Goal: Information Seeking & Learning: Learn about a topic

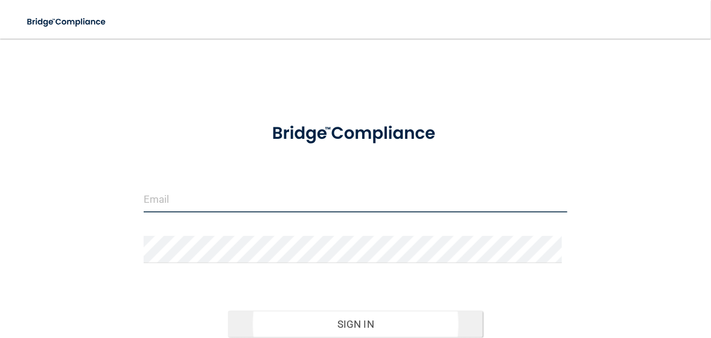
type input "[EMAIL_ADDRESS][DOMAIN_NAME]"
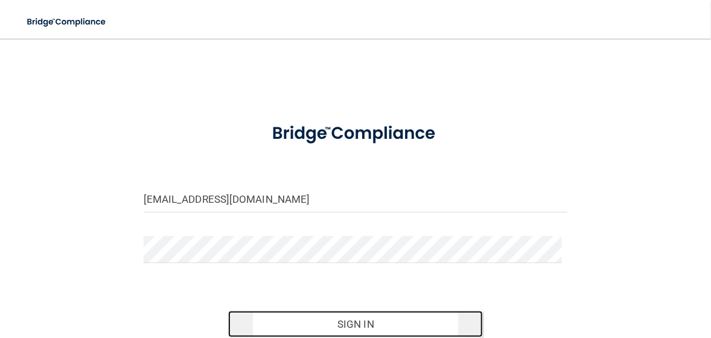
click at [377, 327] on button "Sign In" at bounding box center [355, 324] width 255 height 27
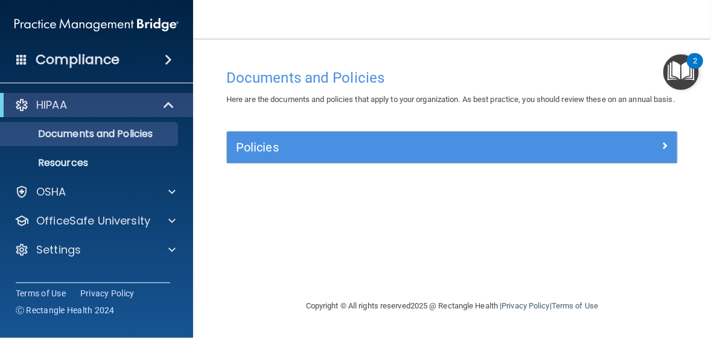
click at [689, 72] on img "Open Resource Center, 2 new notifications" at bounding box center [681, 72] width 36 height 36
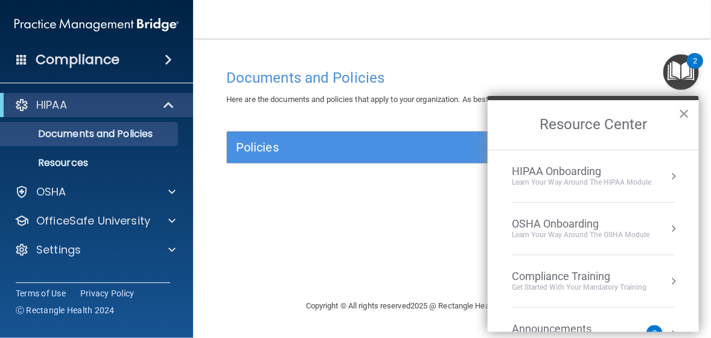
click at [681, 111] on button "×" at bounding box center [683, 113] width 11 height 19
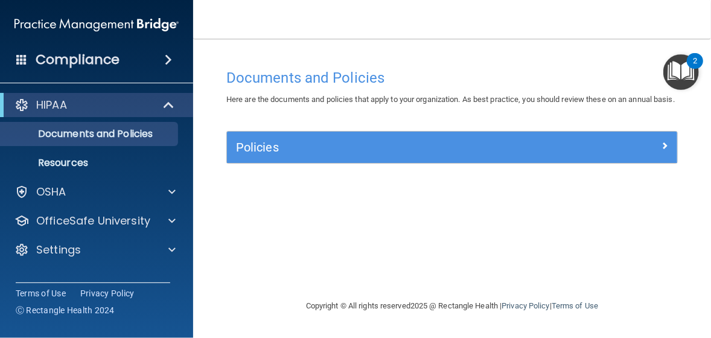
click at [155, 283] on div "Terms of Use Privacy Policy Ⓒ Rectangle Health 2024" at bounding box center [93, 301] width 155 height 38
click at [170, 107] on span at bounding box center [170, 105] width 10 height 14
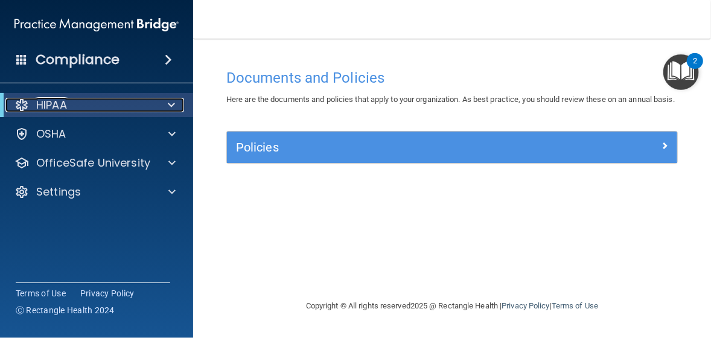
click at [168, 108] on span at bounding box center [171, 105] width 7 height 14
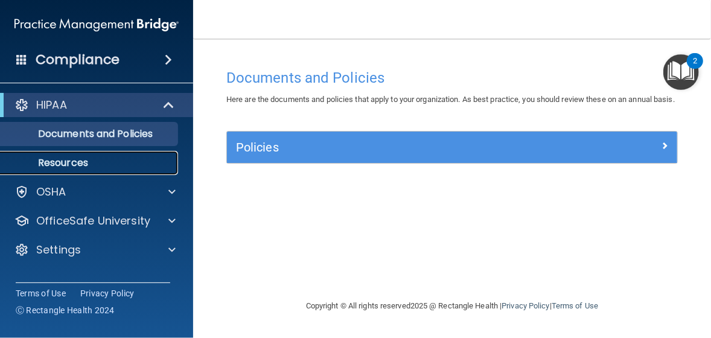
click at [95, 164] on p "Resources" at bounding box center [90, 163] width 165 height 12
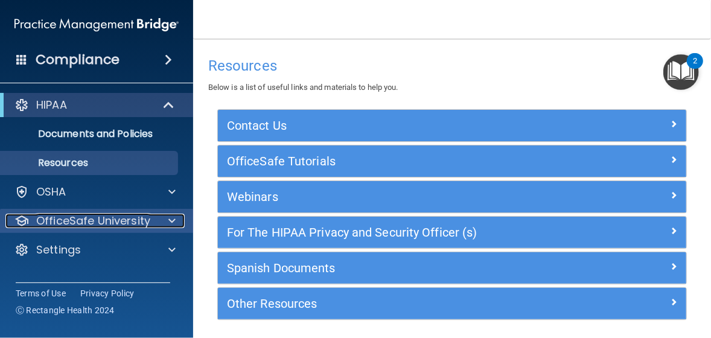
click at [173, 217] on span at bounding box center [171, 221] width 7 height 14
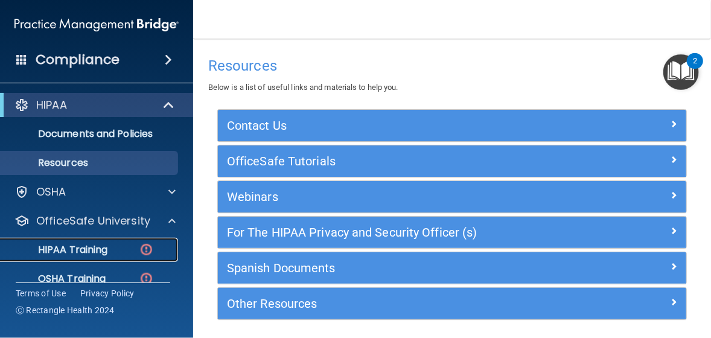
click at [143, 246] on img at bounding box center [146, 249] width 15 height 15
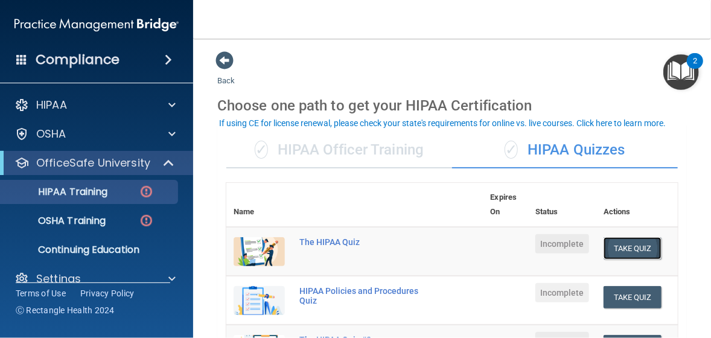
click at [633, 247] on button "Take Quiz" at bounding box center [633, 248] width 58 height 22
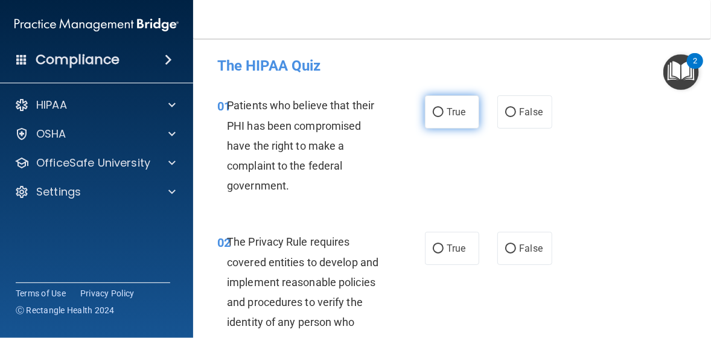
click at [433, 110] on input "True" at bounding box center [438, 112] width 11 height 9
radio input "true"
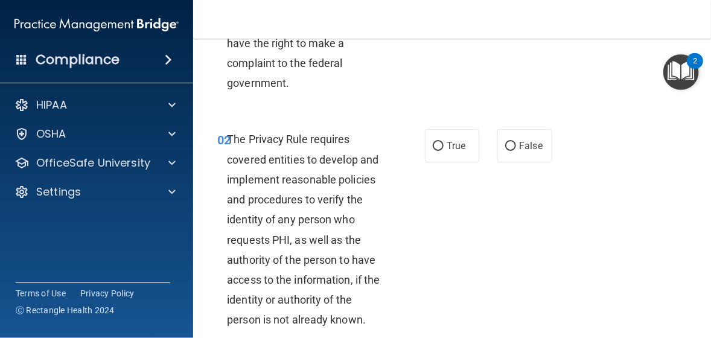
scroll to position [121, 0]
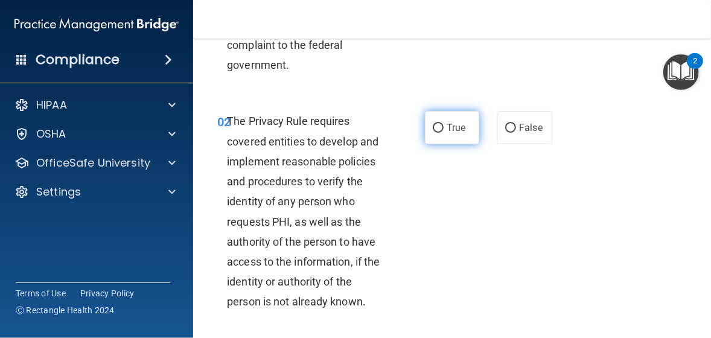
click at [433, 132] on input "True" at bounding box center [438, 128] width 11 height 9
radio input "true"
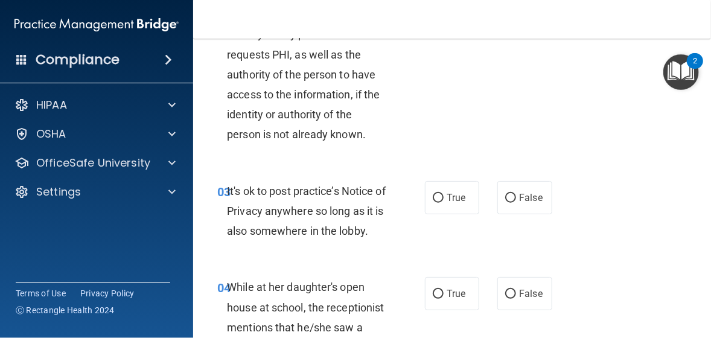
scroll to position [302, 0]
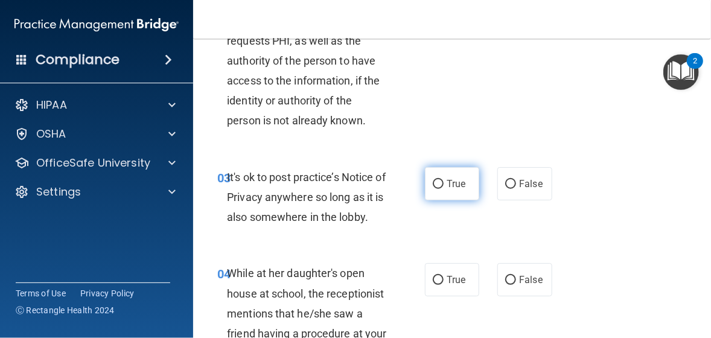
click at [435, 185] on input "True" at bounding box center [438, 184] width 11 height 9
radio input "true"
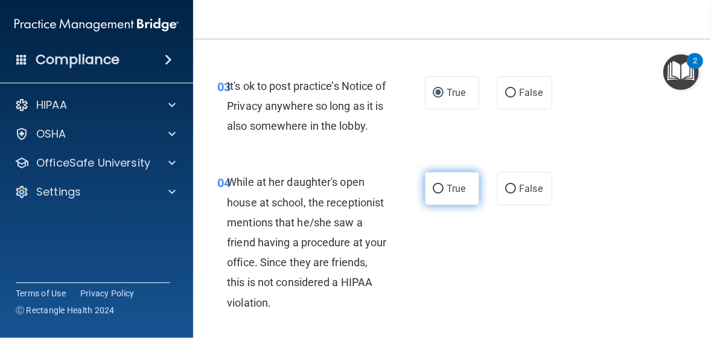
scroll to position [422, 0]
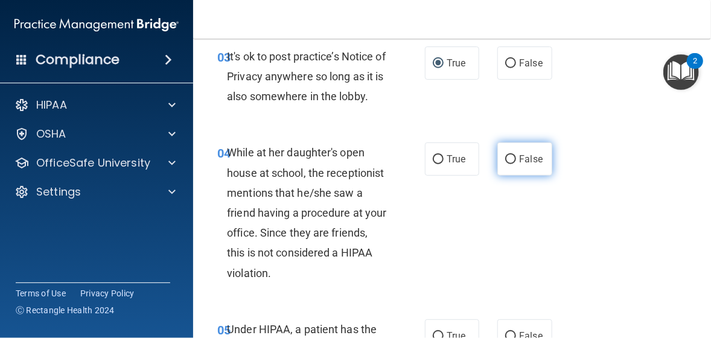
click at [505, 164] on input "False" at bounding box center [510, 159] width 11 height 9
radio input "true"
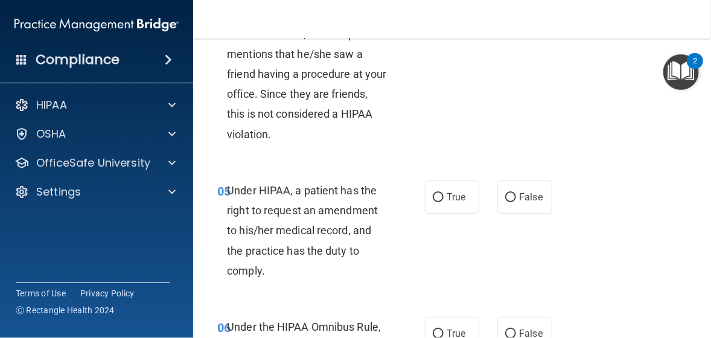
scroll to position [604, 0]
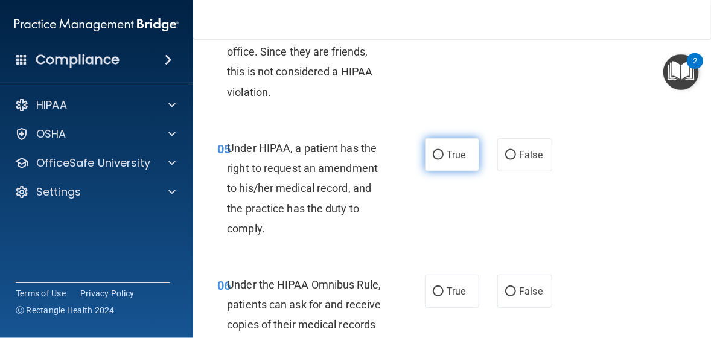
click at [433, 160] on input "True" at bounding box center [438, 155] width 11 height 9
radio input "true"
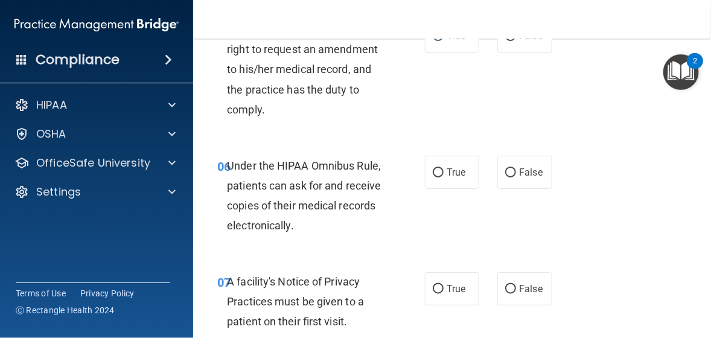
scroll to position [724, 0]
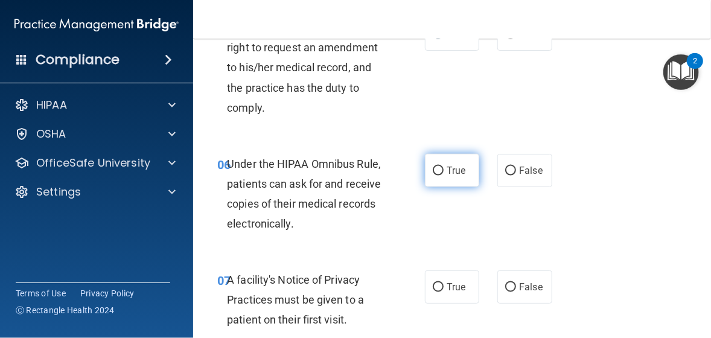
click at [437, 176] on input "True" at bounding box center [438, 171] width 11 height 9
radio input "true"
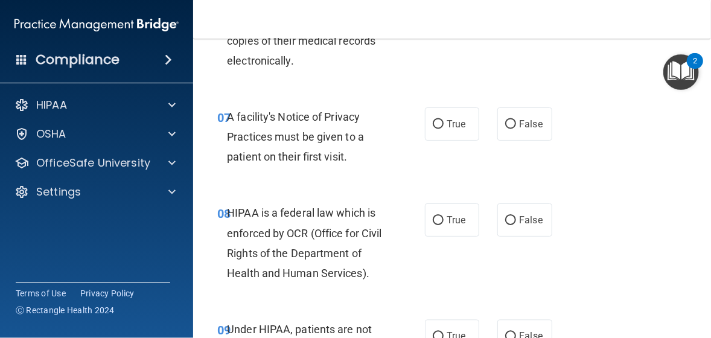
scroll to position [905, 0]
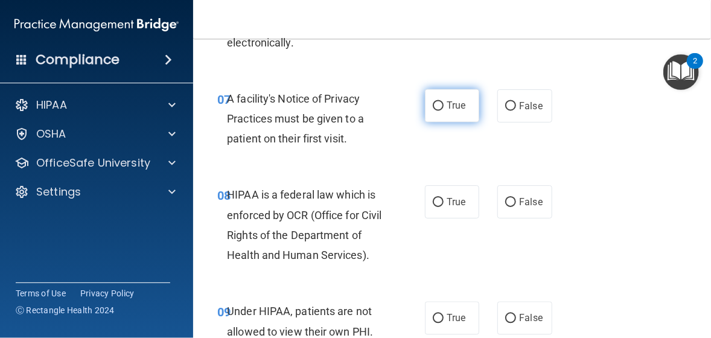
click at [435, 111] on input "True" at bounding box center [438, 106] width 11 height 9
radio input "true"
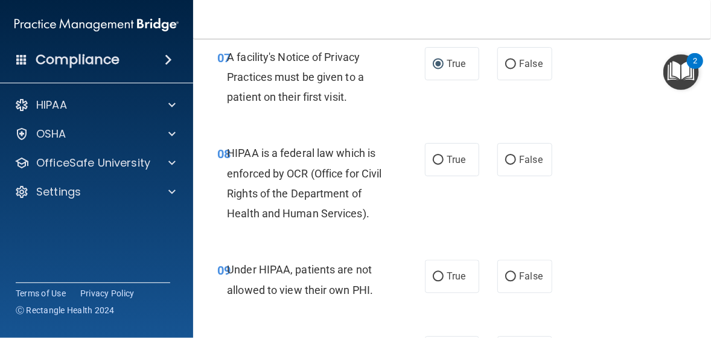
scroll to position [966, 0]
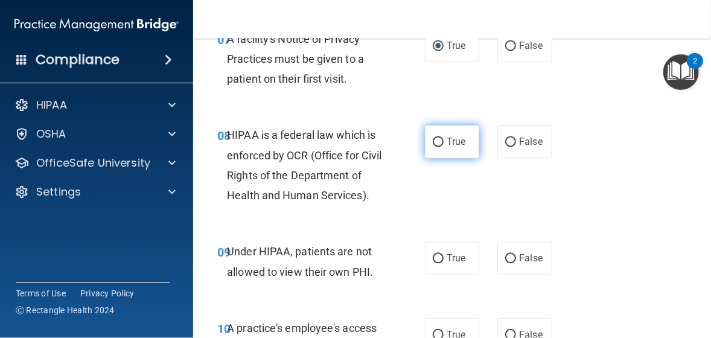
click at [433, 147] on input "True" at bounding box center [438, 142] width 11 height 9
radio input "true"
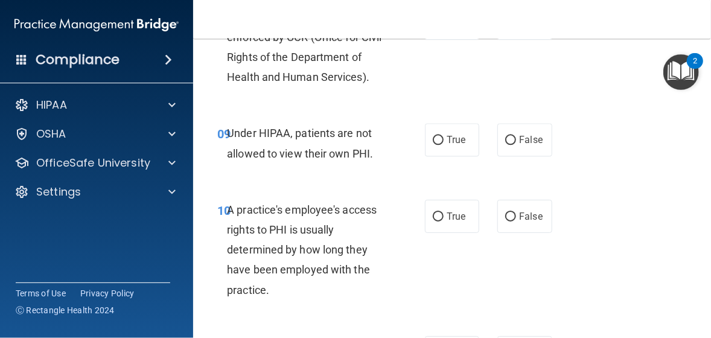
scroll to position [1086, 0]
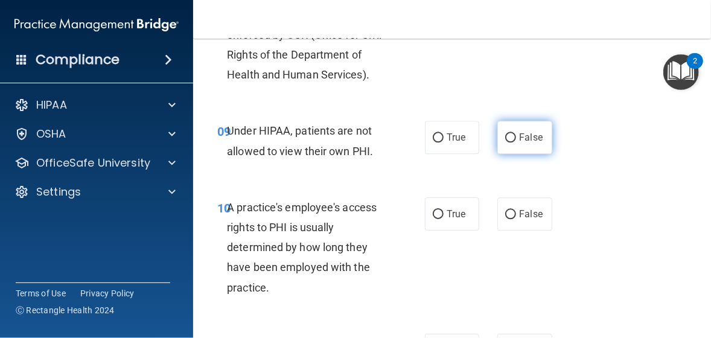
click at [508, 142] on input "False" at bounding box center [510, 137] width 11 height 9
radio input "true"
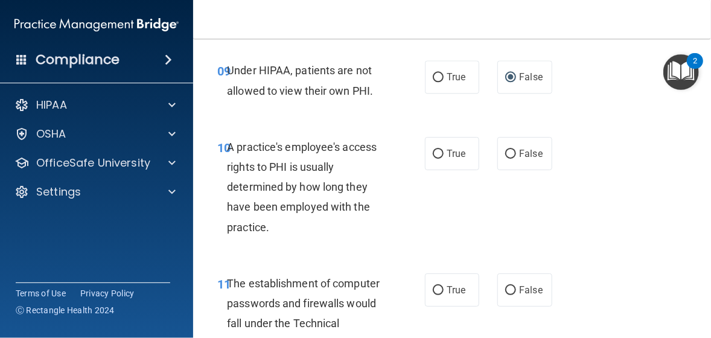
scroll to position [1207, 0]
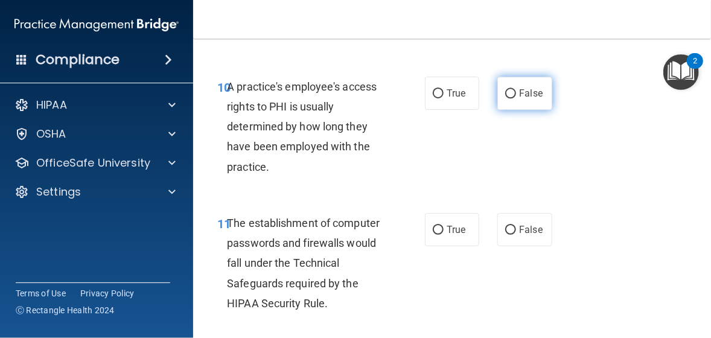
click at [505, 98] on input "False" at bounding box center [510, 93] width 11 height 9
radio input "true"
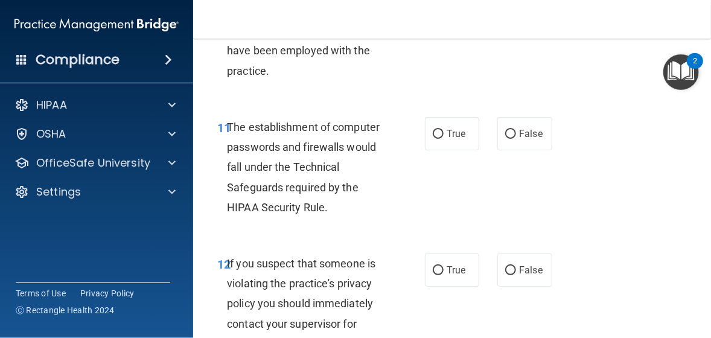
scroll to position [1328, 0]
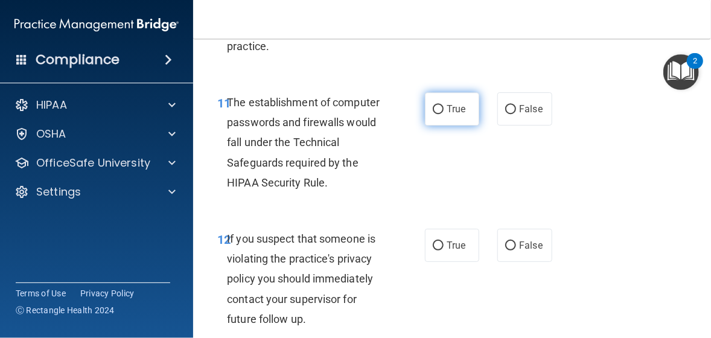
click at [435, 114] on input "True" at bounding box center [438, 109] width 11 height 9
radio input "true"
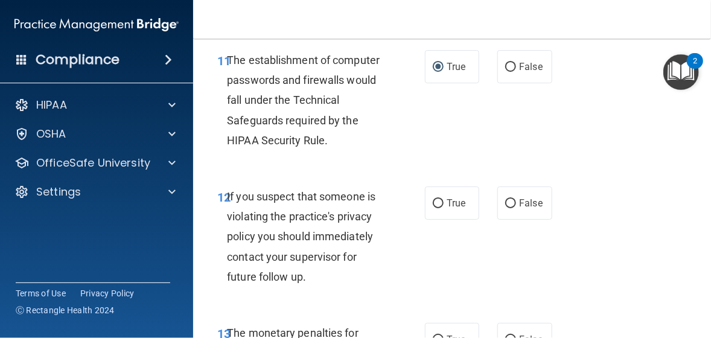
scroll to position [1449, 0]
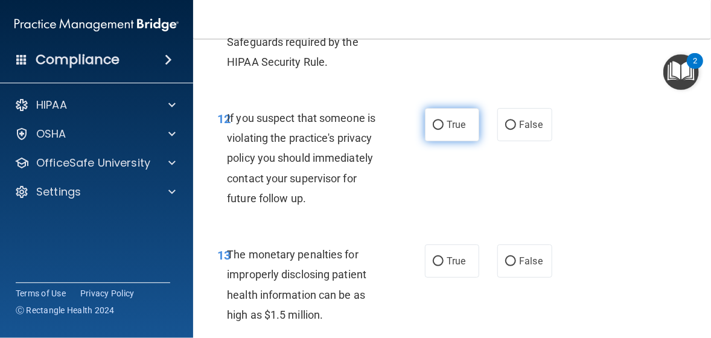
click at [433, 130] on input "True" at bounding box center [438, 125] width 11 height 9
radio input "true"
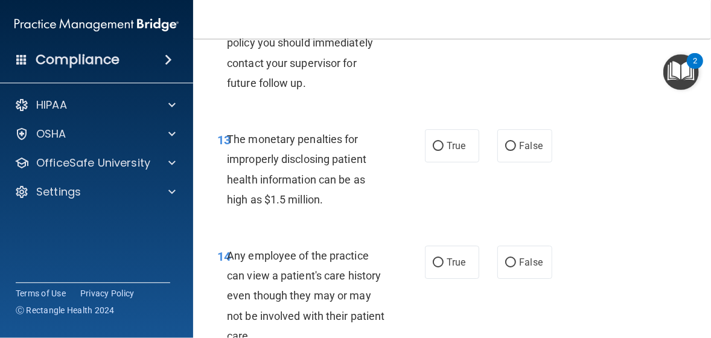
scroll to position [1569, 0]
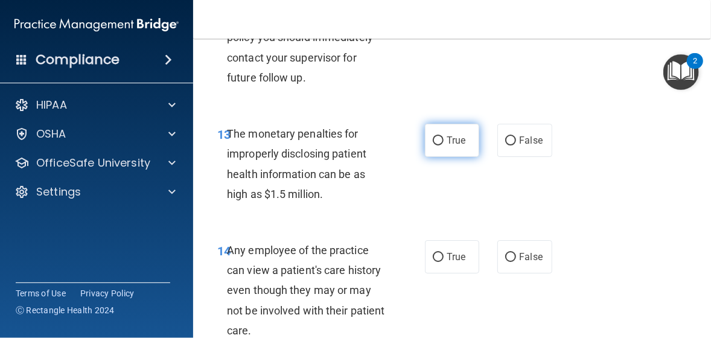
click at [433, 145] on input "True" at bounding box center [438, 140] width 11 height 9
radio input "true"
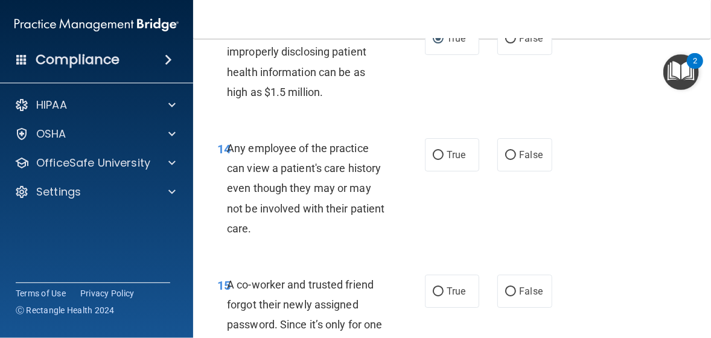
scroll to position [1690, 0]
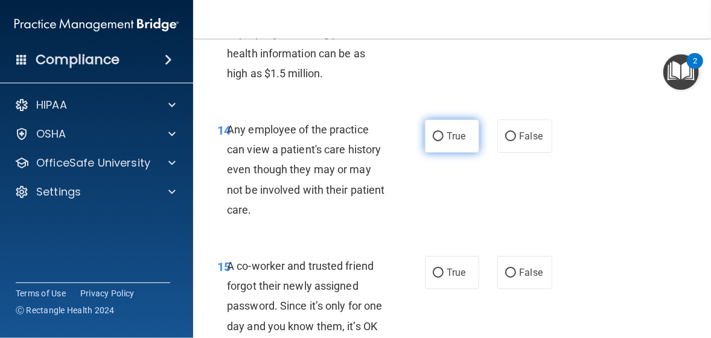
click at [433, 141] on input "True" at bounding box center [438, 136] width 11 height 9
radio input "true"
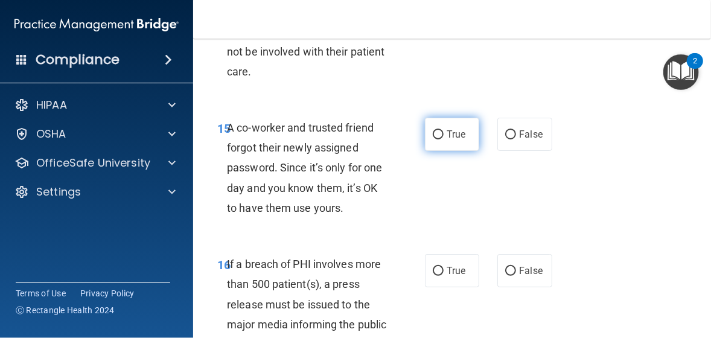
scroll to position [1871, 0]
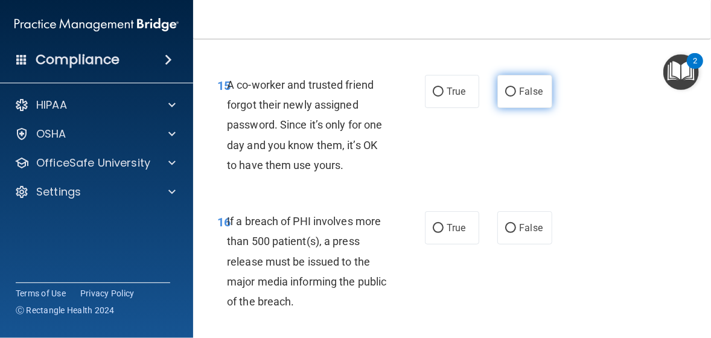
click at [507, 97] on input "False" at bounding box center [510, 92] width 11 height 9
radio input "true"
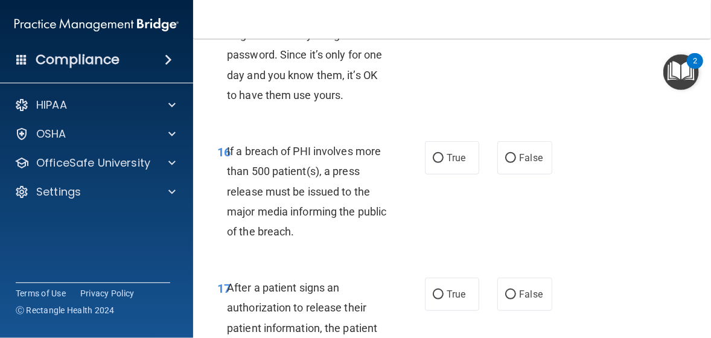
scroll to position [1992, 0]
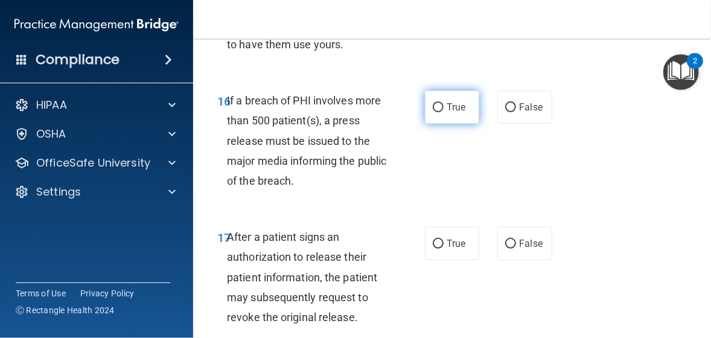
click at [434, 112] on input "True" at bounding box center [438, 107] width 11 height 9
radio input "true"
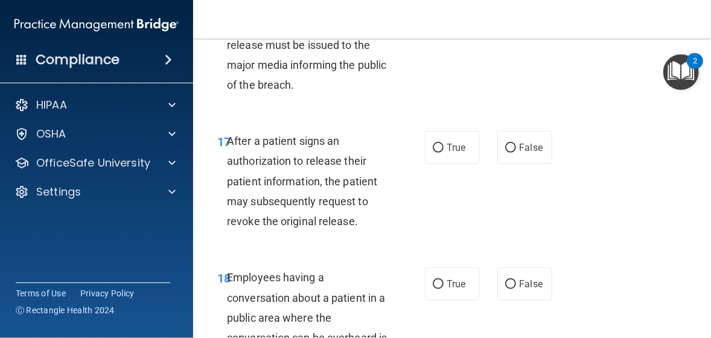
scroll to position [2112, 0]
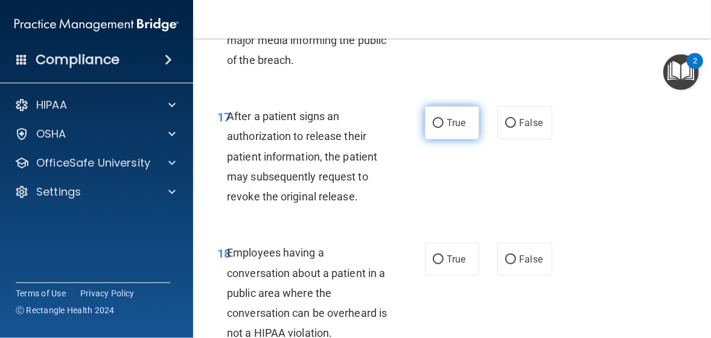
click at [433, 128] on input "True" at bounding box center [438, 123] width 11 height 9
radio input "true"
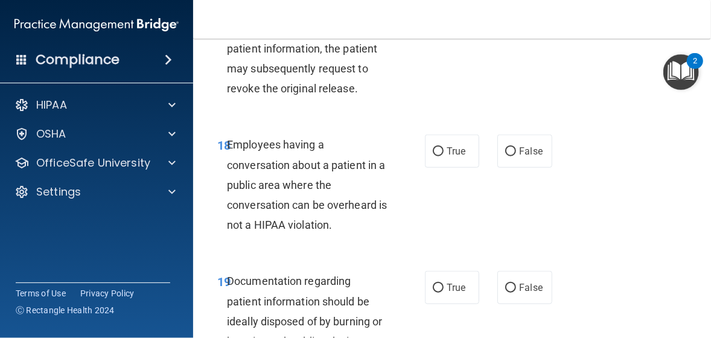
scroll to position [2233, 0]
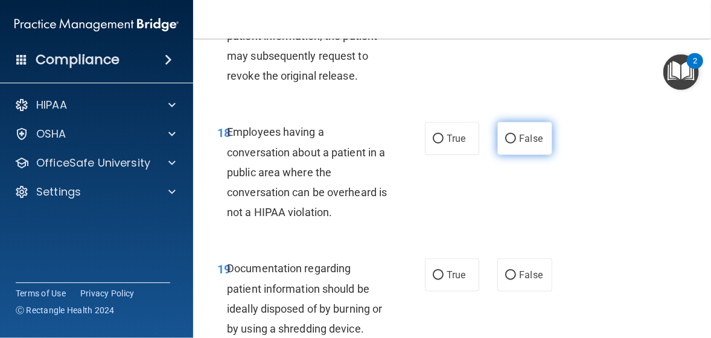
click at [506, 144] on input "False" at bounding box center [510, 139] width 11 height 9
radio input "true"
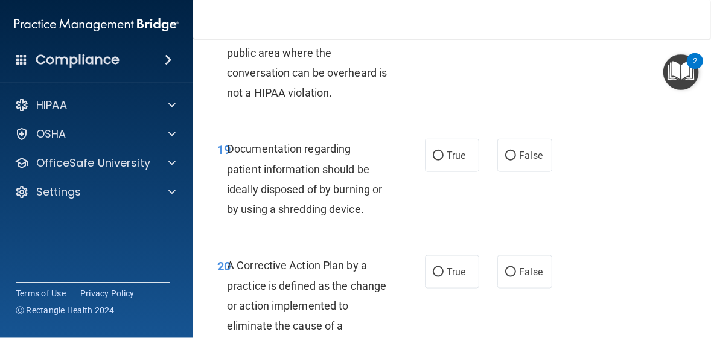
scroll to position [2354, 0]
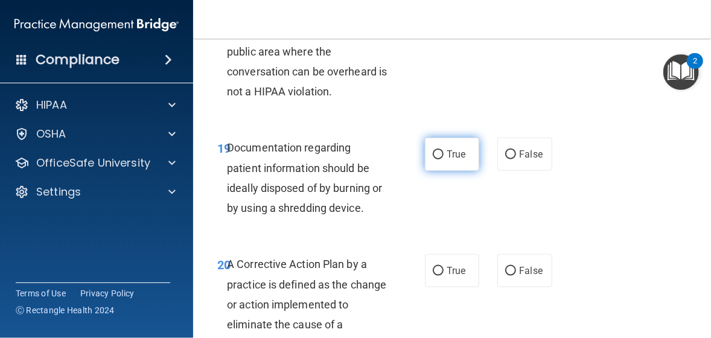
click at [435, 159] on input "True" at bounding box center [438, 154] width 11 height 9
radio input "true"
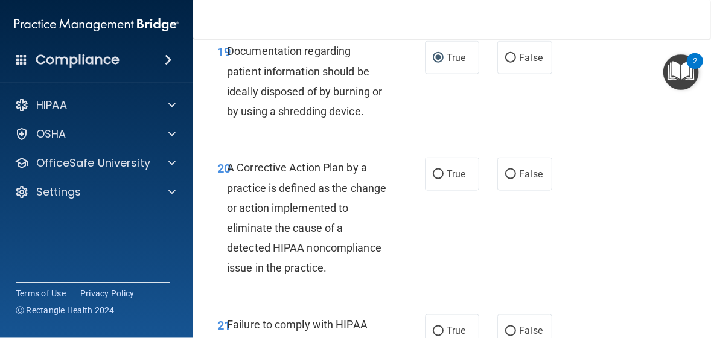
scroll to position [2475, 0]
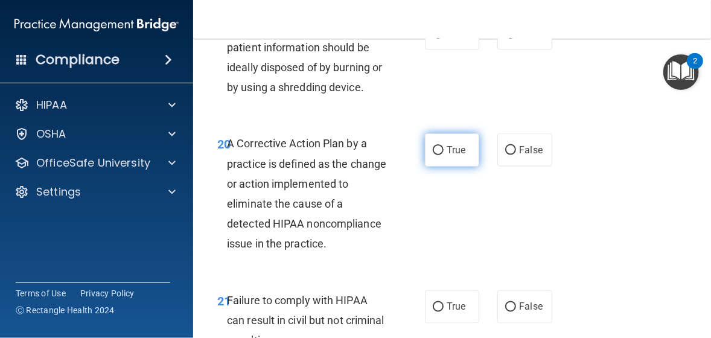
click at [435, 155] on input "True" at bounding box center [438, 150] width 11 height 9
radio input "true"
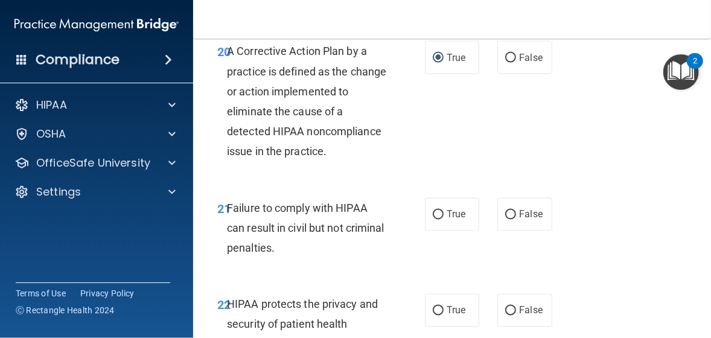
scroll to position [2595, 0]
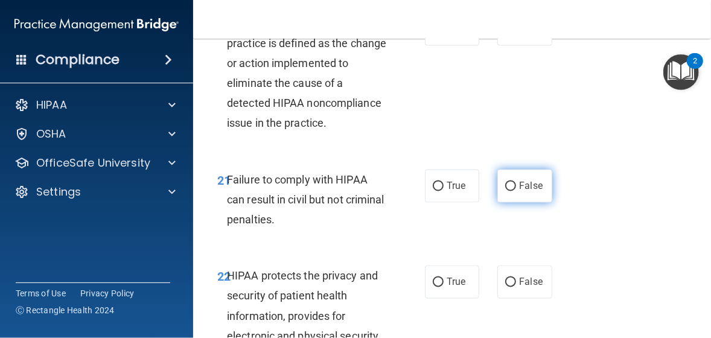
click at [506, 191] on input "False" at bounding box center [510, 186] width 11 height 9
radio input "true"
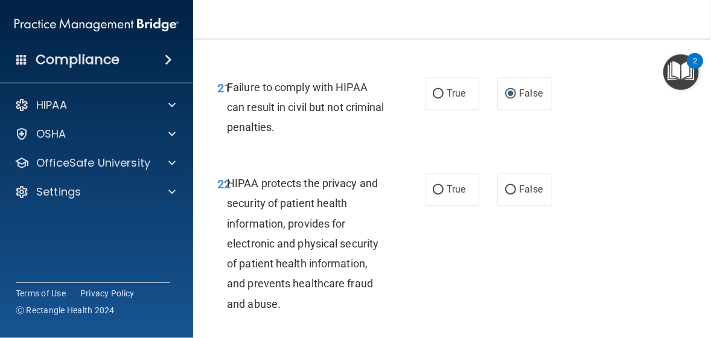
scroll to position [2716, 0]
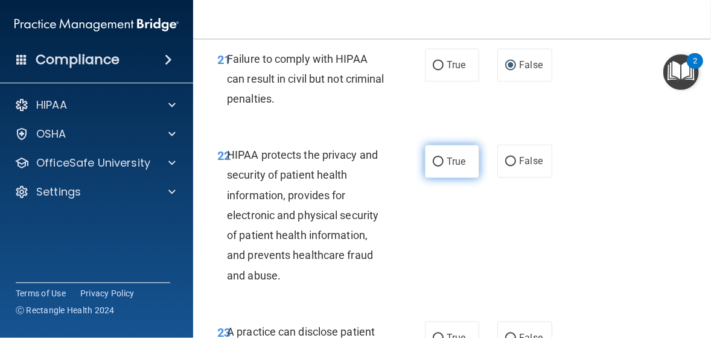
click at [433, 167] on input "True" at bounding box center [438, 162] width 11 height 9
radio input "true"
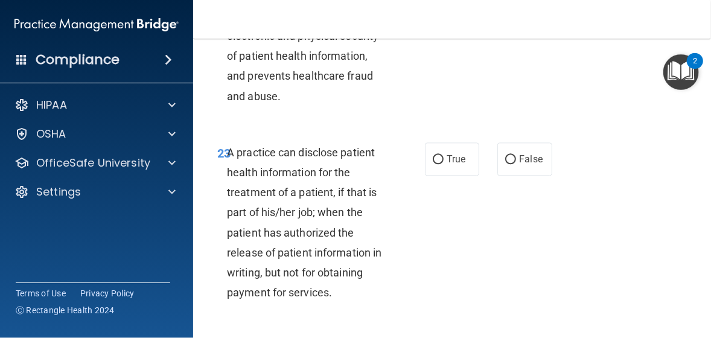
scroll to position [2897, 0]
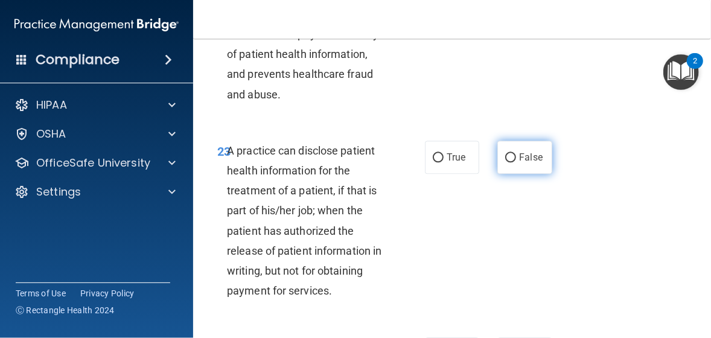
click at [506, 162] on input "False" at bounding box center [510, 157] width 11 height 9
radio input "true"
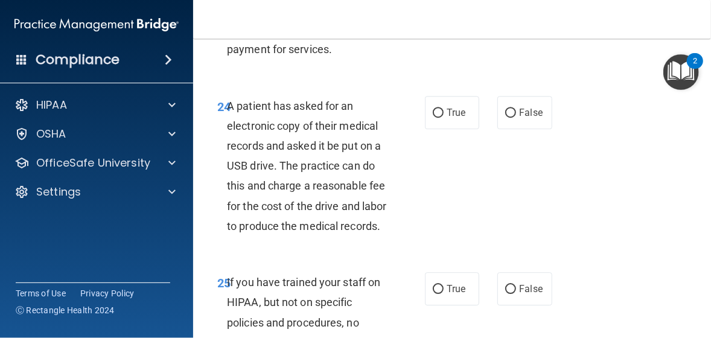
scroll to position [3199, 0]
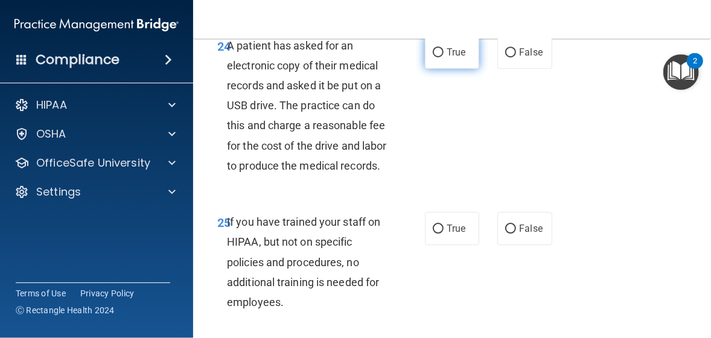
click at [433, 57] on input "True" at bounding box center [438, 52] width 11 height 9
radio input "true"
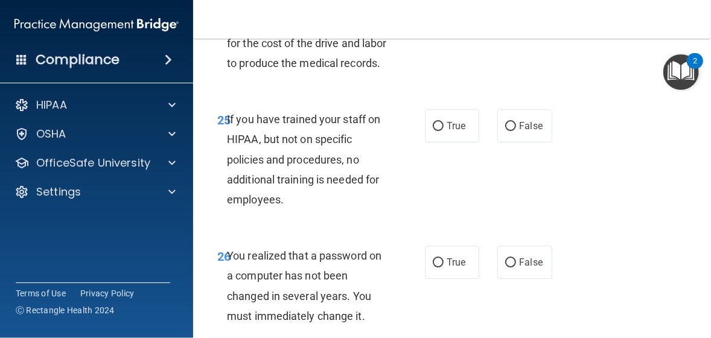
scroll to position [3320, 0]
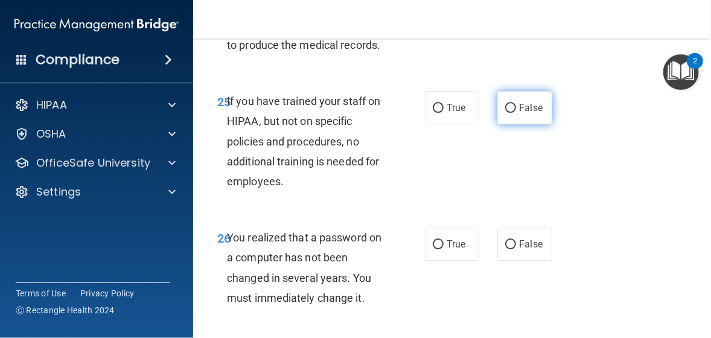
click at [505, 113] on input "False" at bounding box center [510, 108] width 11 height 9
radio input "true"
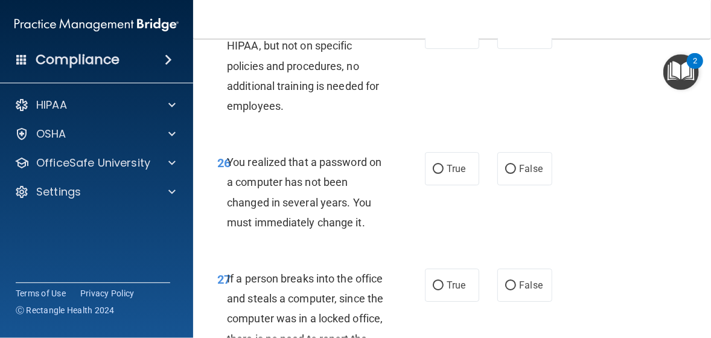
scroll to position [3440, 0]
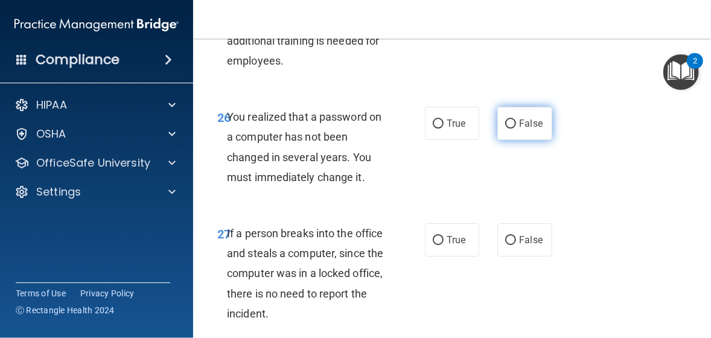
click at [505, 129] on input "False" at bounding box center [510, 124] width 11 height 9
radio input "true"
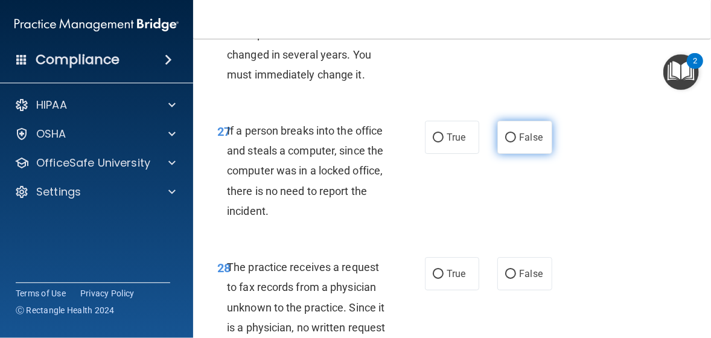
scroll to position [3561, 0]
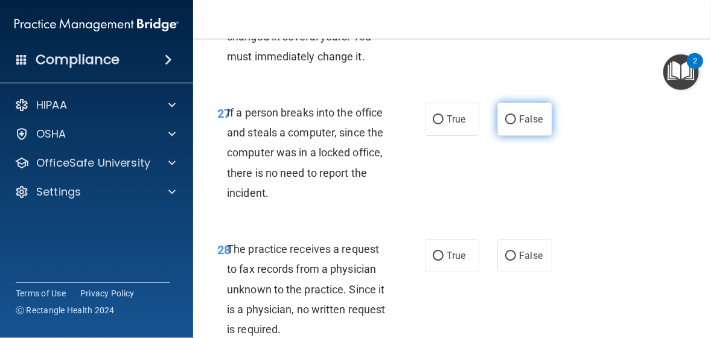
click at [506, 124] on input "False" at bounding box center [510, 119] width 11 height 9
radio input "true"
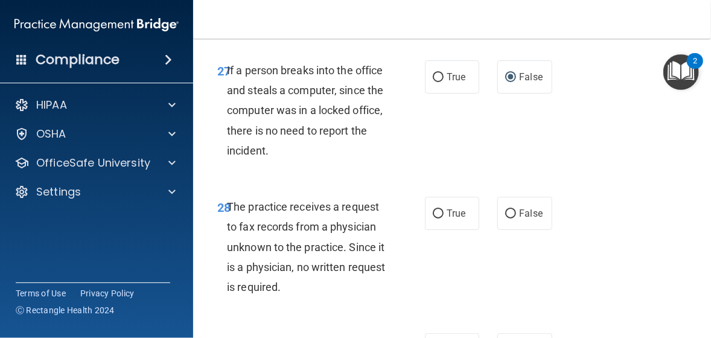
scroll to position [3682, 0]
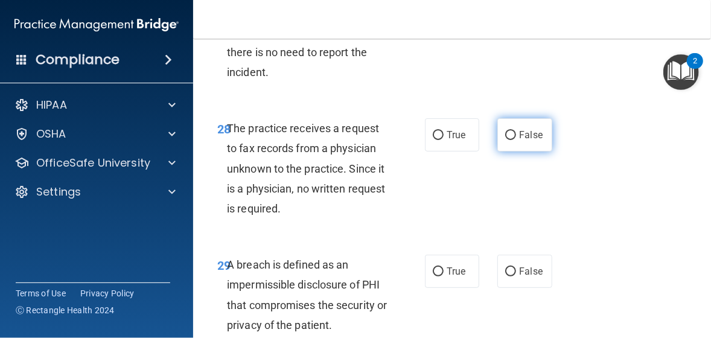
click at [505, 140] on input "False" at bounding box center [510, 135] width 11 height 9
radio input "true"
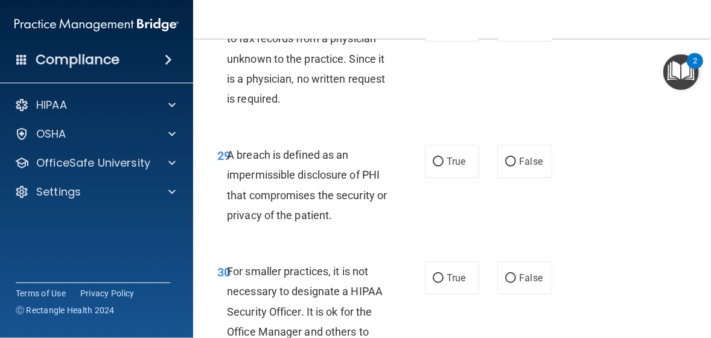
scroll to position [3802, 0]
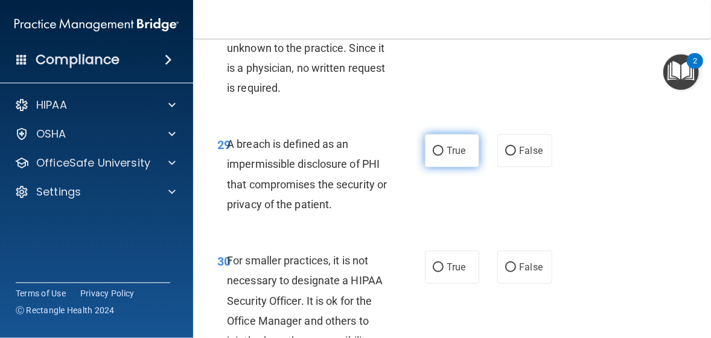
click at [437, 156] on input "True" at bounding box center [438, 151] width 11 height 9
radio input "true"
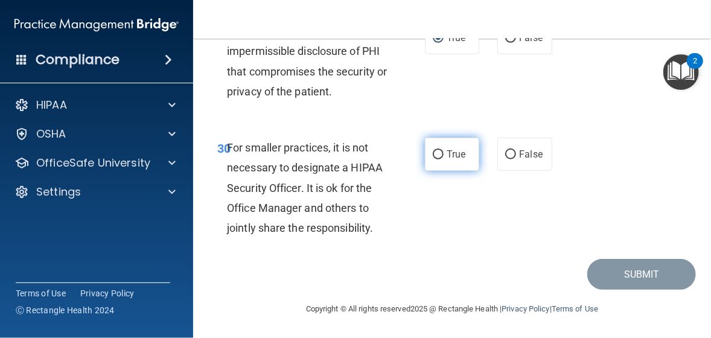
scroll to position [3954, 0]
click at [508, 153] on input "False" at bounding box center [510, 154] width 11 height 9
radio input "true"
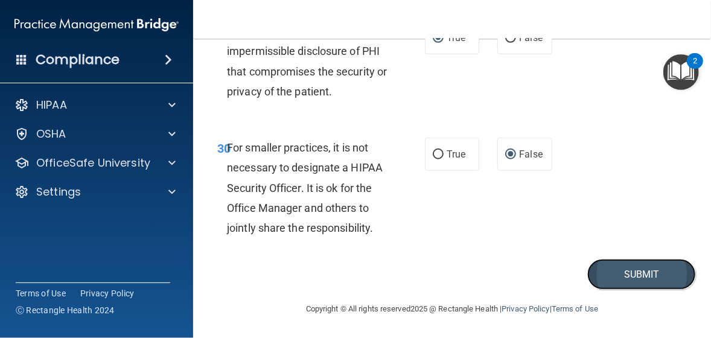
click at [600, 270] on button "Submit" at bounding box center [641, 274] width 109 height 31
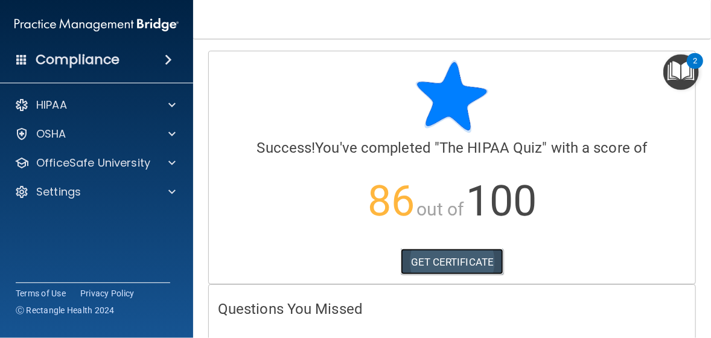
click at [451, 269] on link "GET CERTIFICATE" at bounding box center [452, 262] width 103 height 27
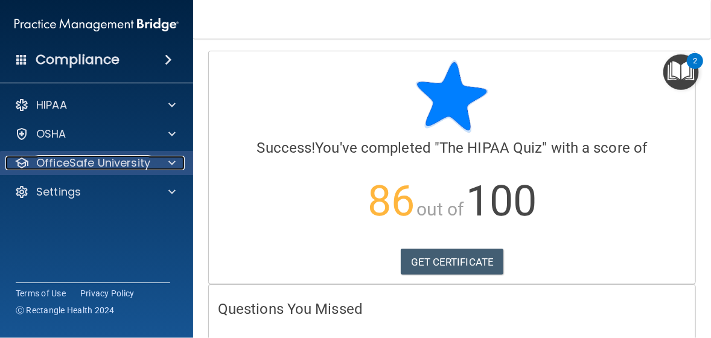
click at [144, 161] on p "OfficeSafe University" at bounding box center [93, 163] width 114 height 14
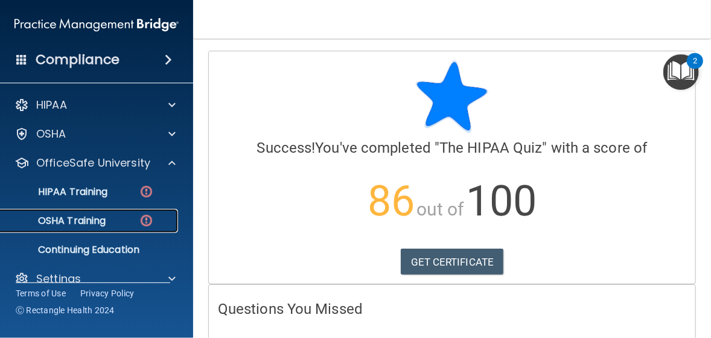
click at [133, 220] on div "OSHA Training" at bounding box center [90, 221] width 165 height 12
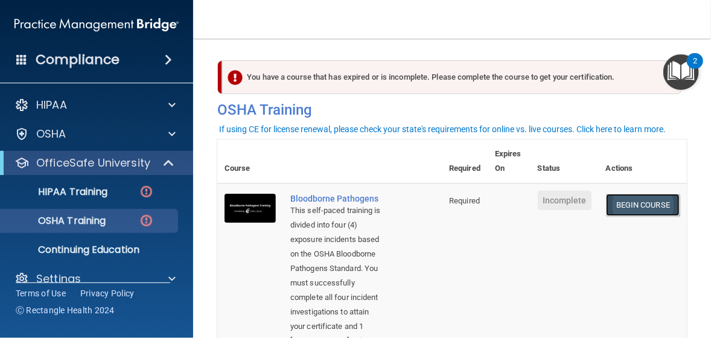
click at [608, 207] on link "Begin Course" at bounding box center [643, 205] width 74 height 22
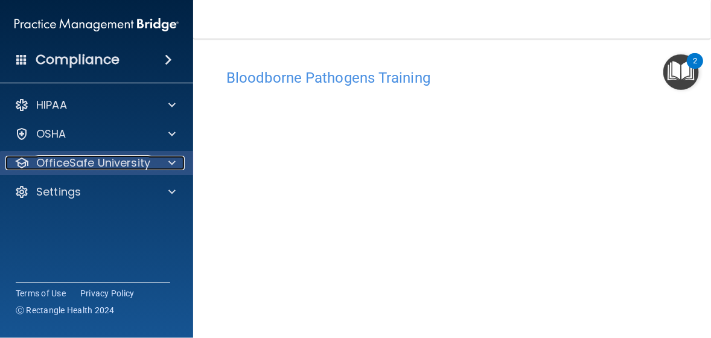
click at [168, 164] on span at bounding box center [171, 163] width 7 height 14
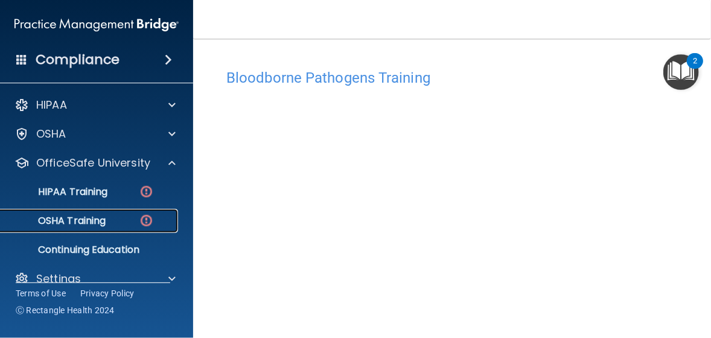
click at [144, 220] on img at bounding box center [146, 220] width 15 height 15
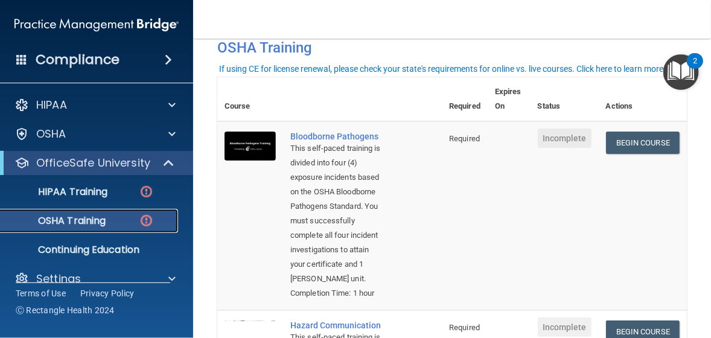
scroll to position [60, 0]
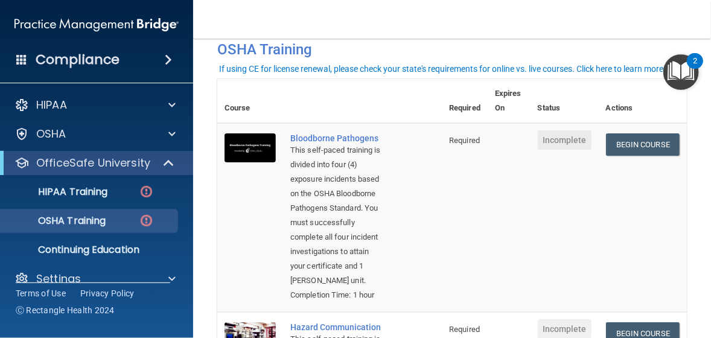
click at [567, 144] on span "Incomplete" at bounding box center [565, 139] width 54 height 19
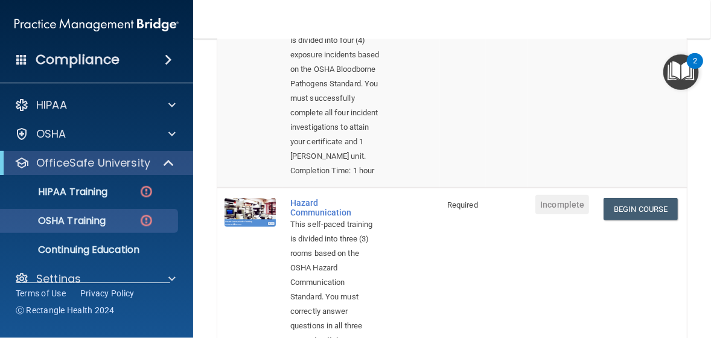
scroll to position [181, 0]
